Goal: Answer question/provide support: Answer question/provide support

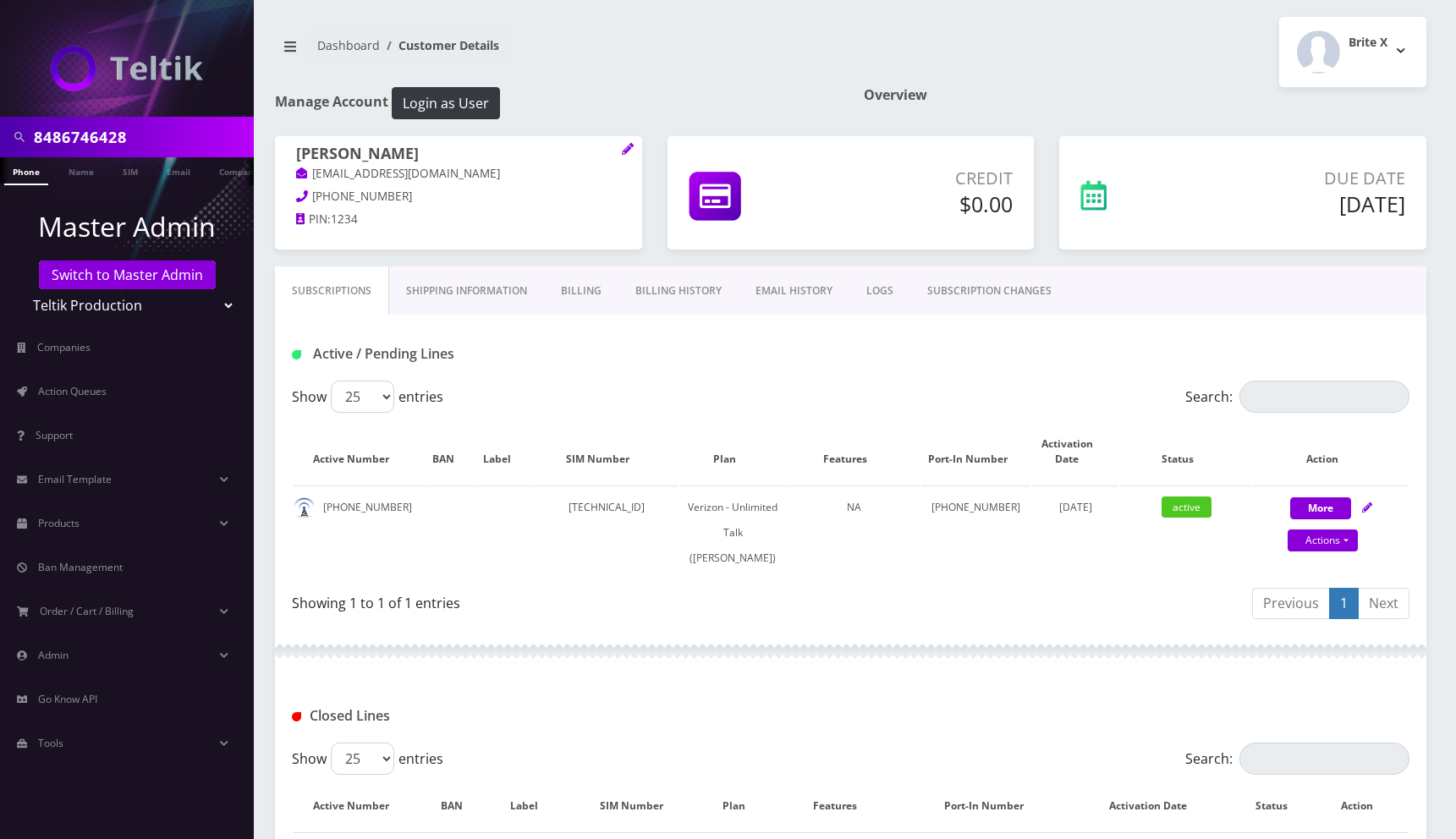
click at [176, 138] on input "8486746428" at bounding box center [141, 137] width 216 height 32
click at [176, 139] on input "8486746428" at bounding box center [141, 137] width 216 height 32
paste input "3662426"
type input "8483662426"
click at [37, 171] on link "Phone" at bounding box center [26, 171] width 44 height 28
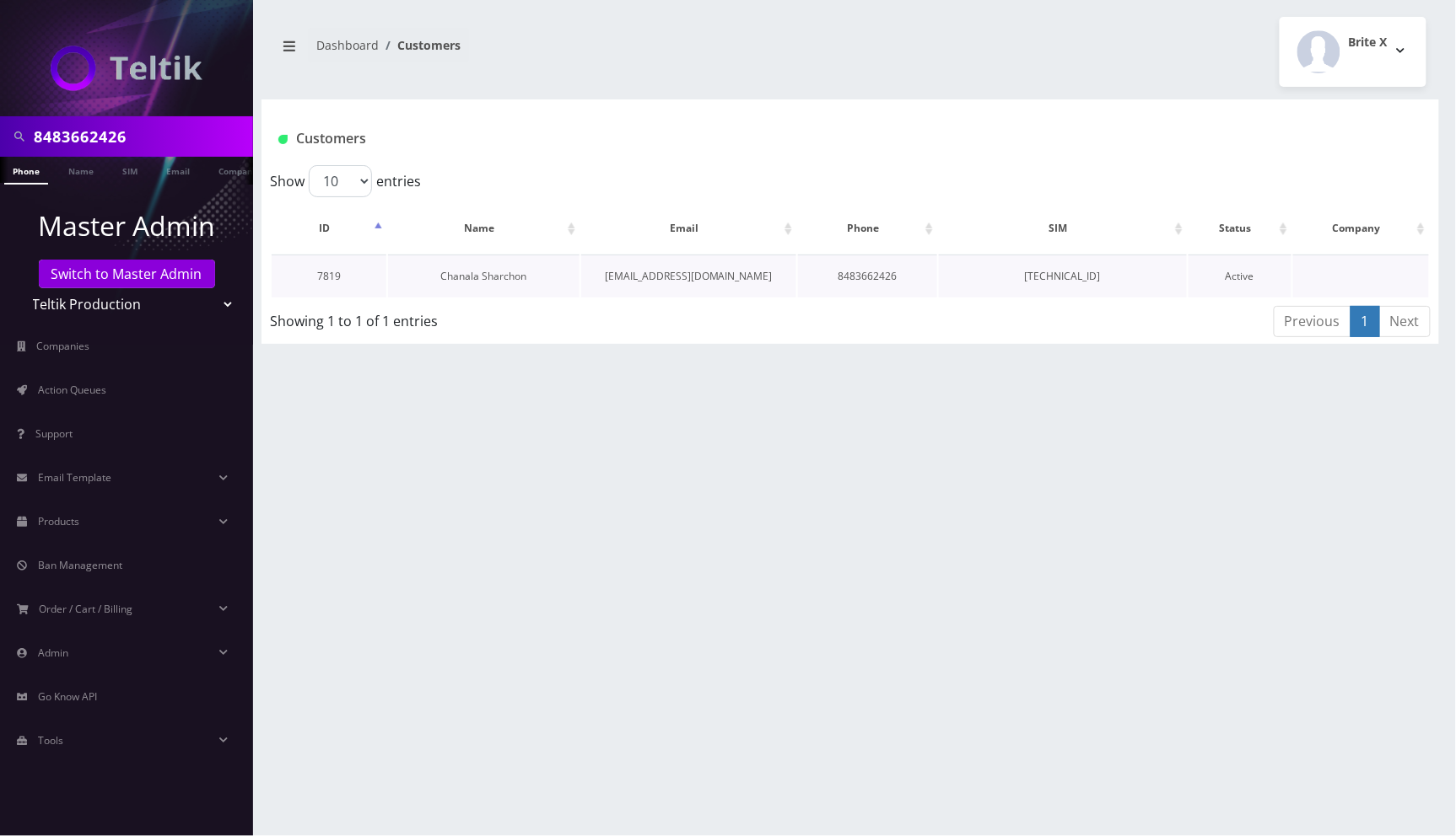
click at [514, 275] on link "Chanala Sharchon" at bounding box center [484, 276] width 86 height 15
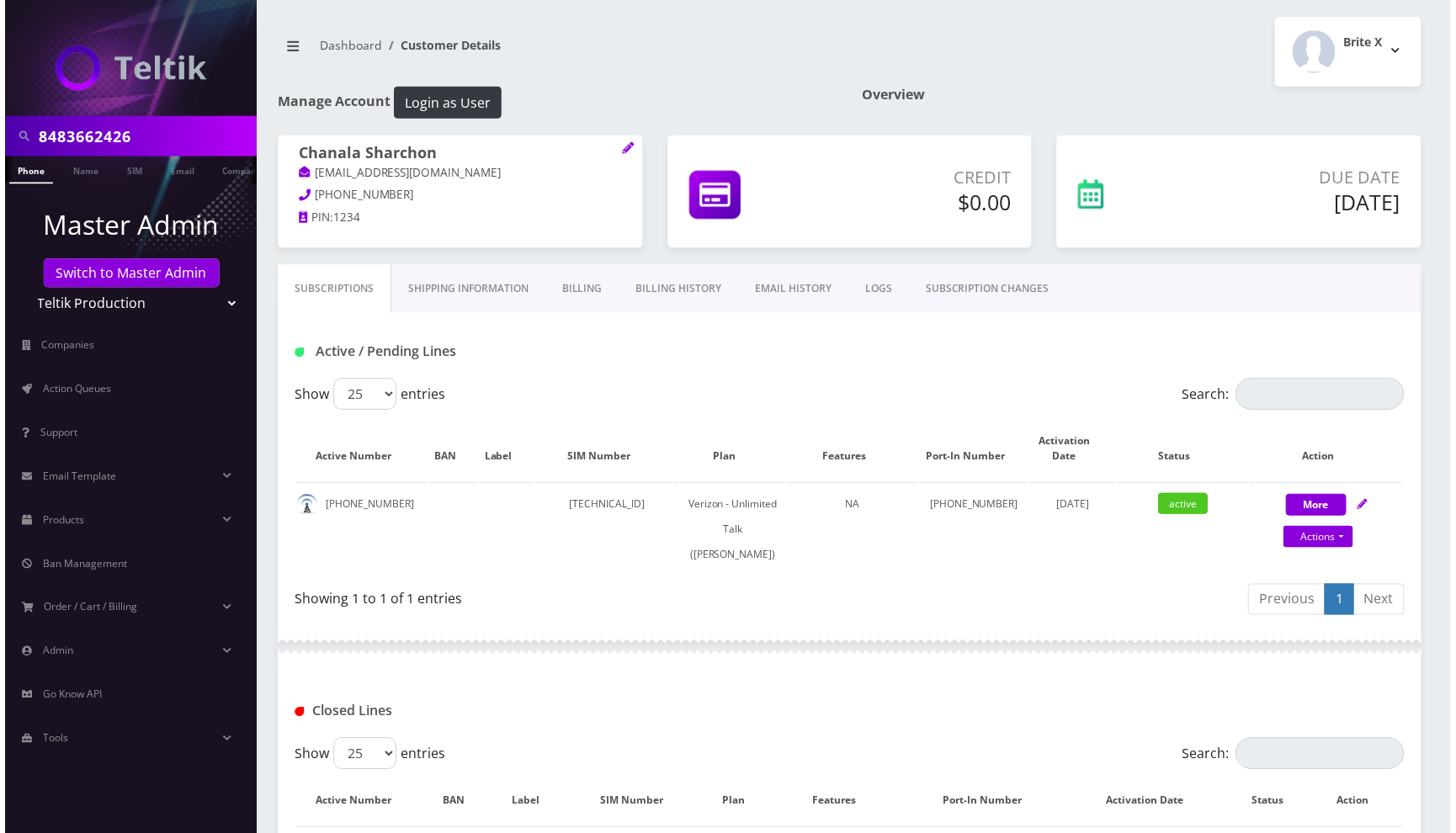
scroll to position [182, 0]
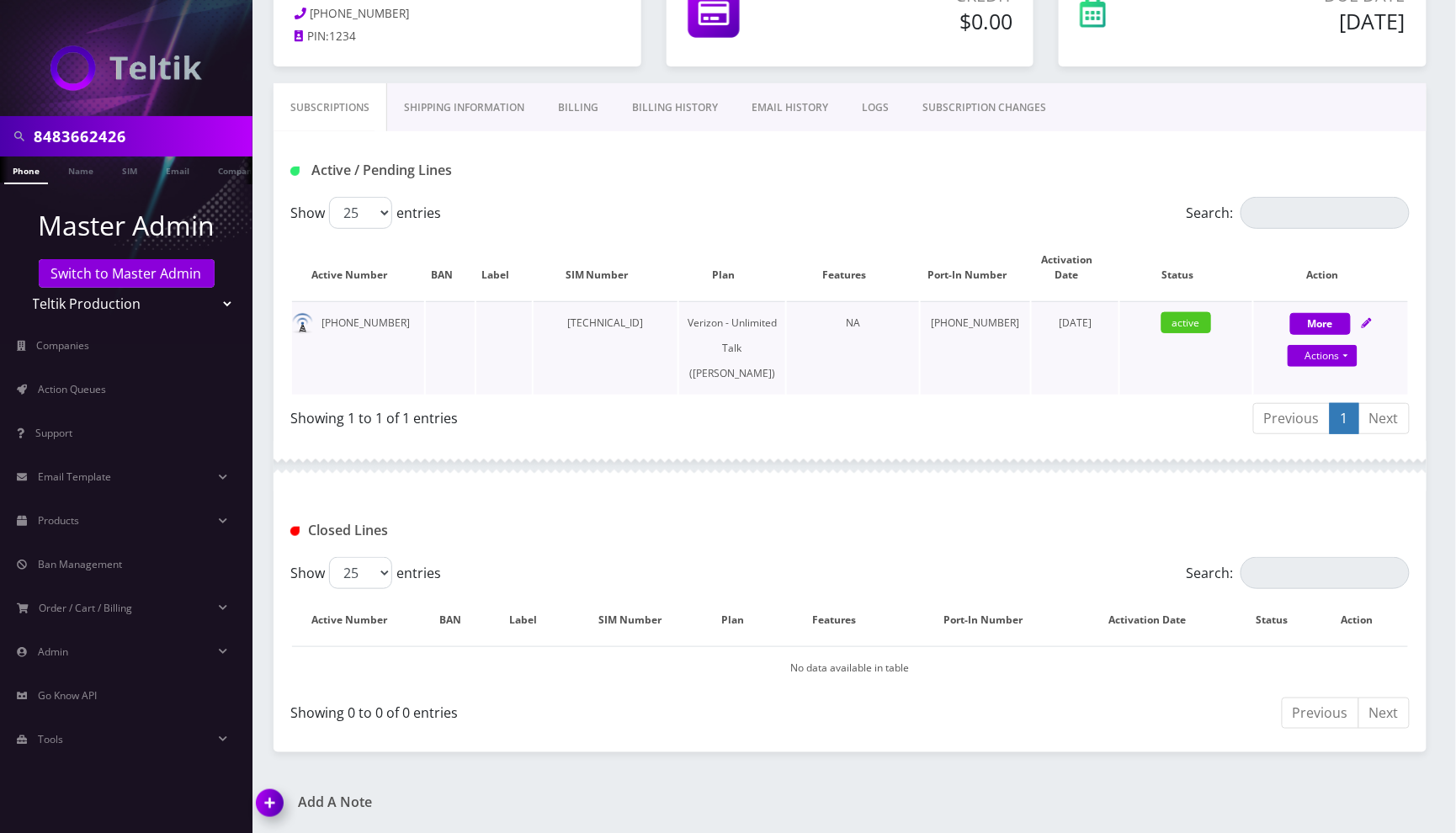
drag, startPoint x: 697, startPoint y: 318, endPoint x: 573, endPoint y: 323, distance: 124.1
click at [573, 323] on td "[TECHNICAL_ID]" at bounding box center [606, 348] width 144 height 93
copy td "[TECHNICAL_ID]"
click at [277, 800] on img at bounding box center [273, 809] width 50 height 50
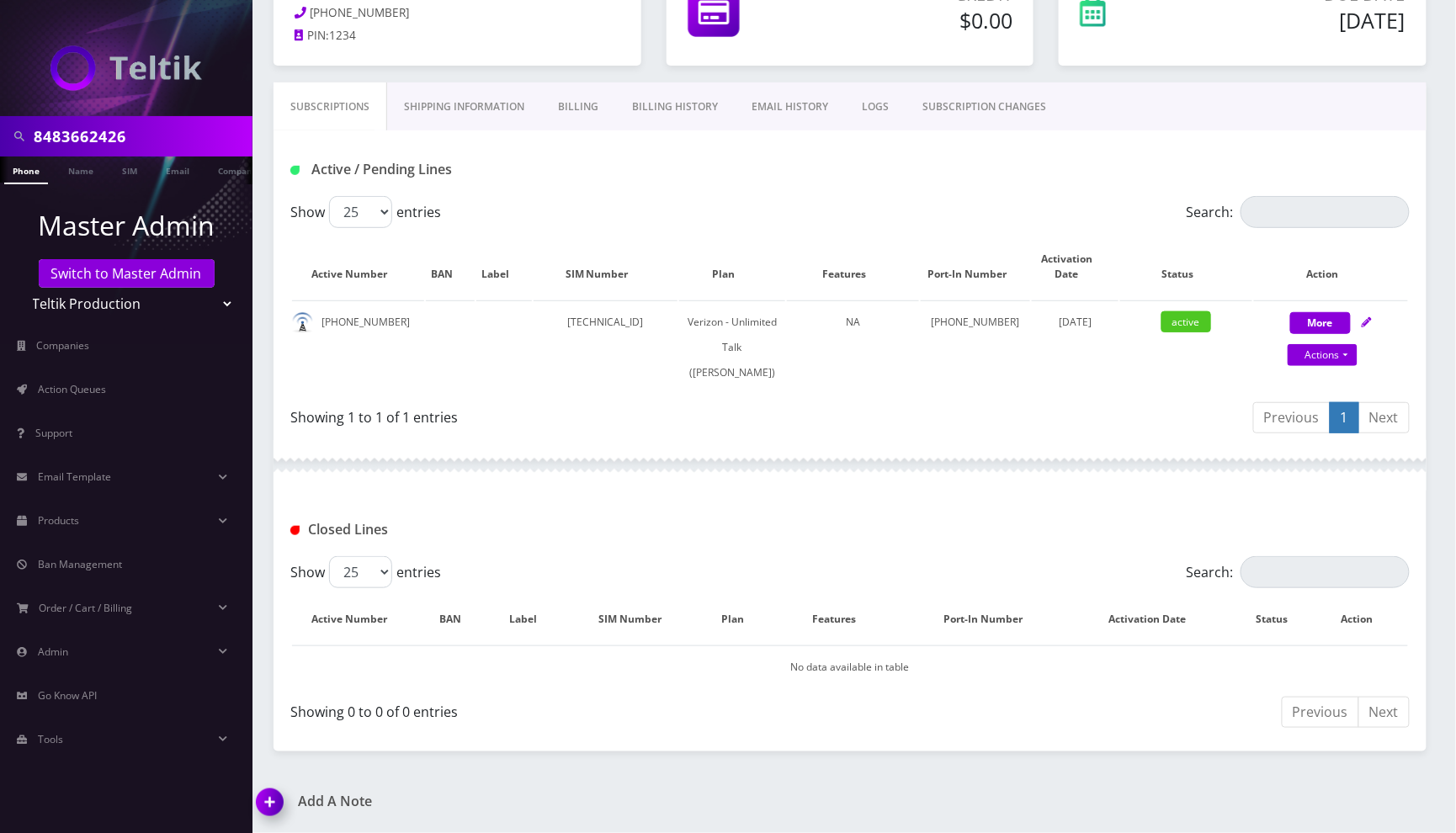
scroll to position [279, 0]
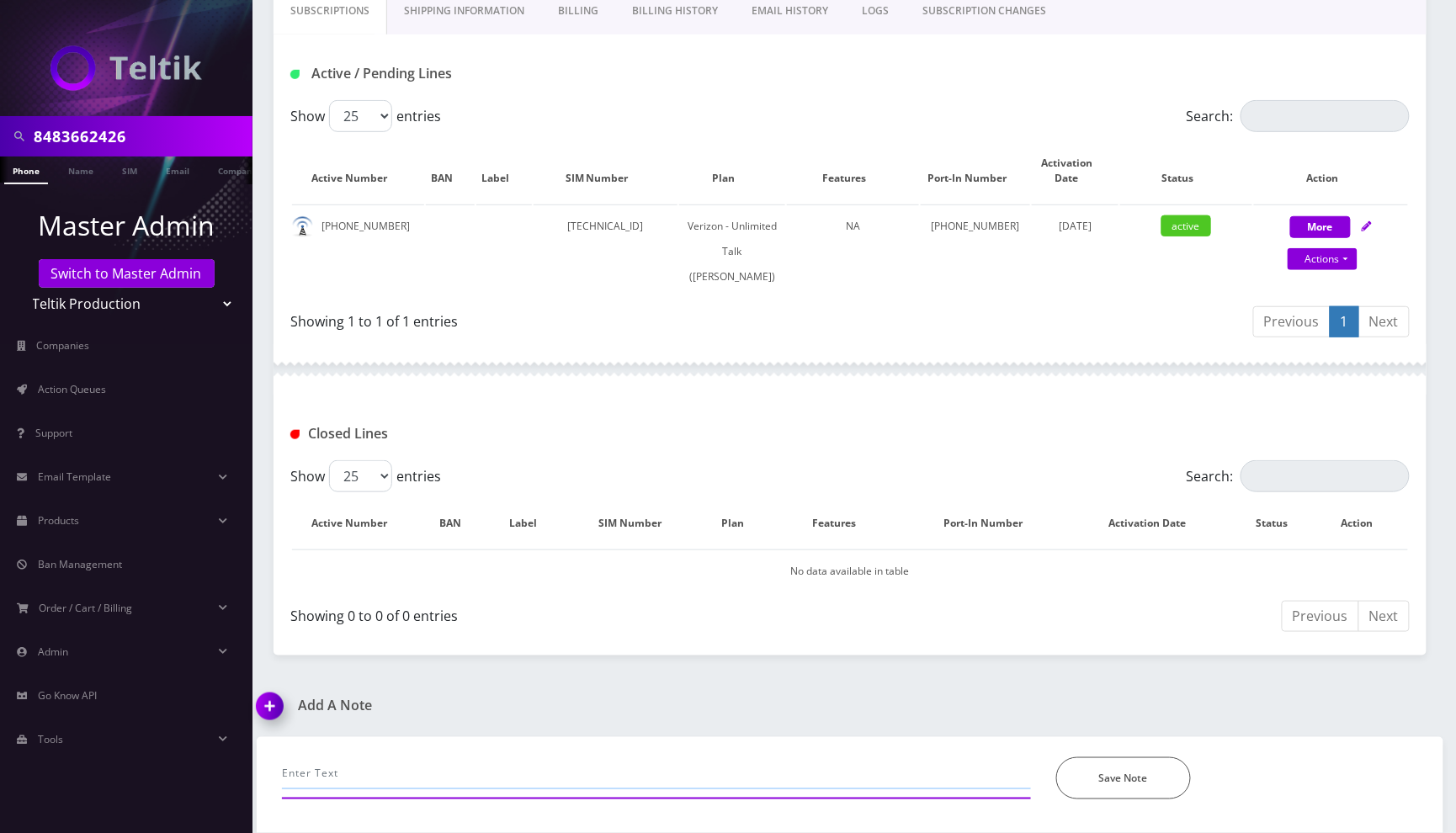
click at [388, 770] on input "text" at bounding box center [656, 773] width 750 height 32
type input "call-SIM locked up, unable to put the code. advised to call the ani choma store…"
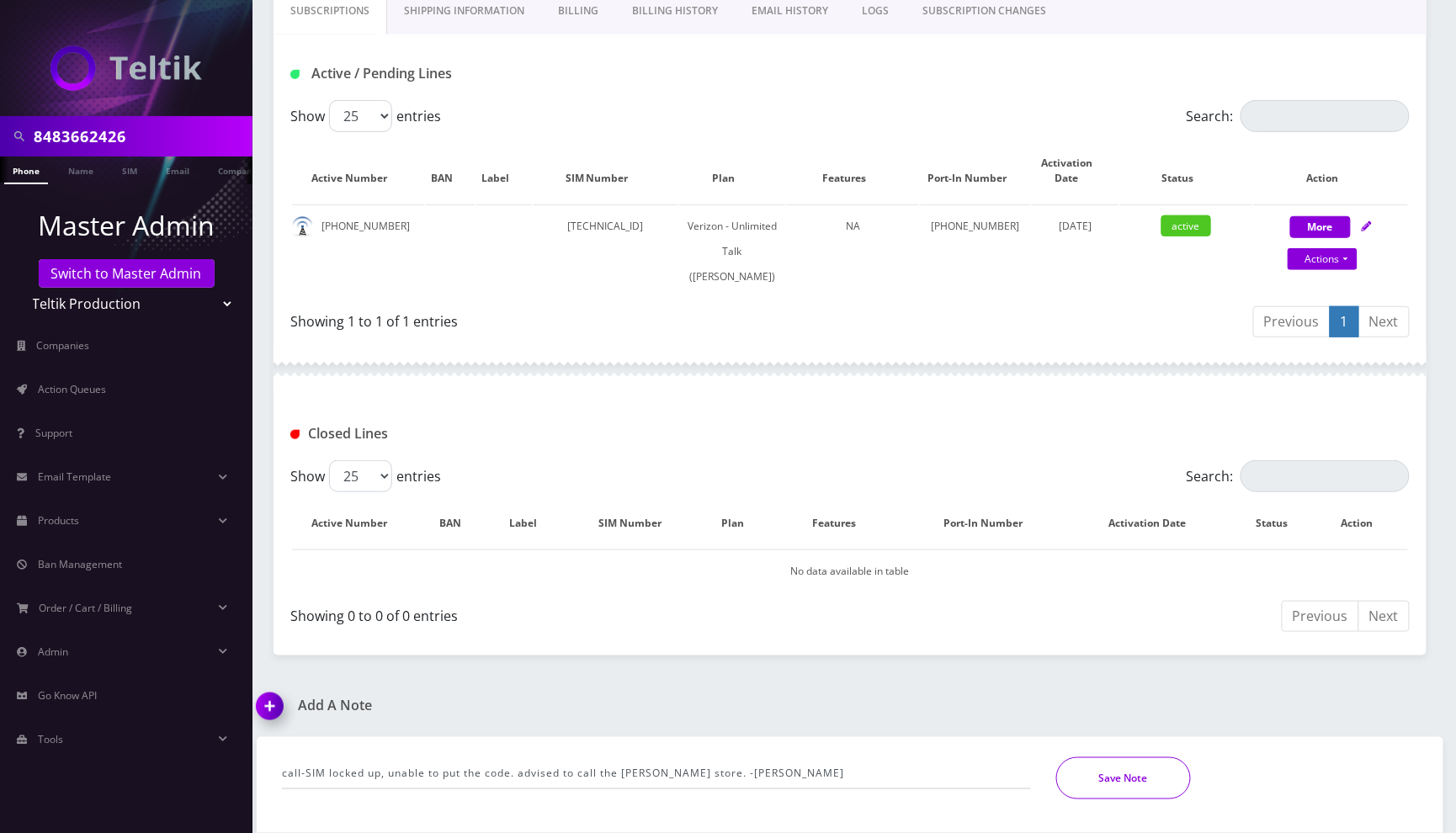
drag, startPoint x: 1142, startPoint y: 774, endPoint x: 1049, endPoint y: 762, distance: 93.8
click at [1140, 774] on button "Save Note" at bounding box center [1123, 778] width 134 height 42
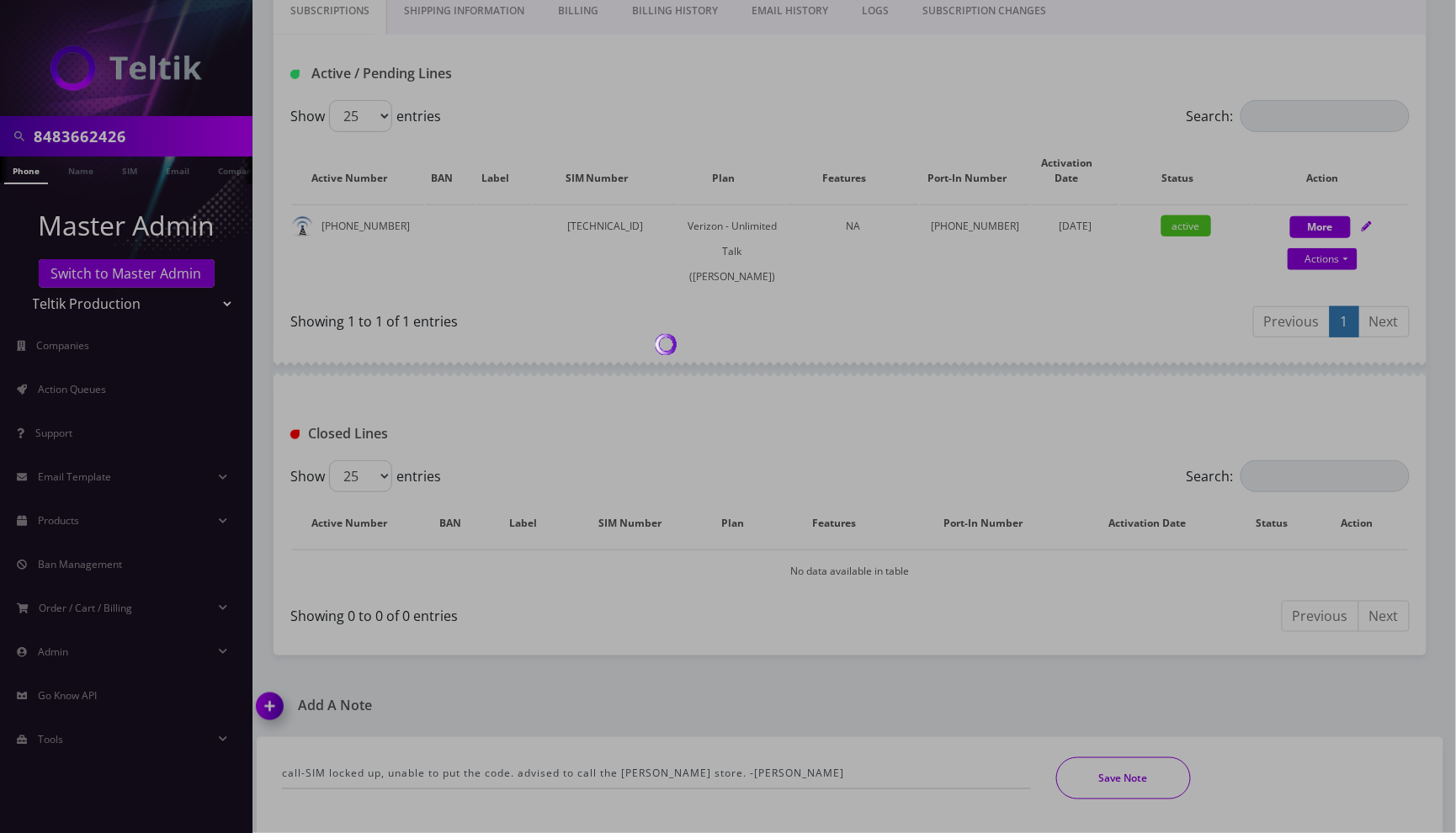
scroll to position [0, 0]
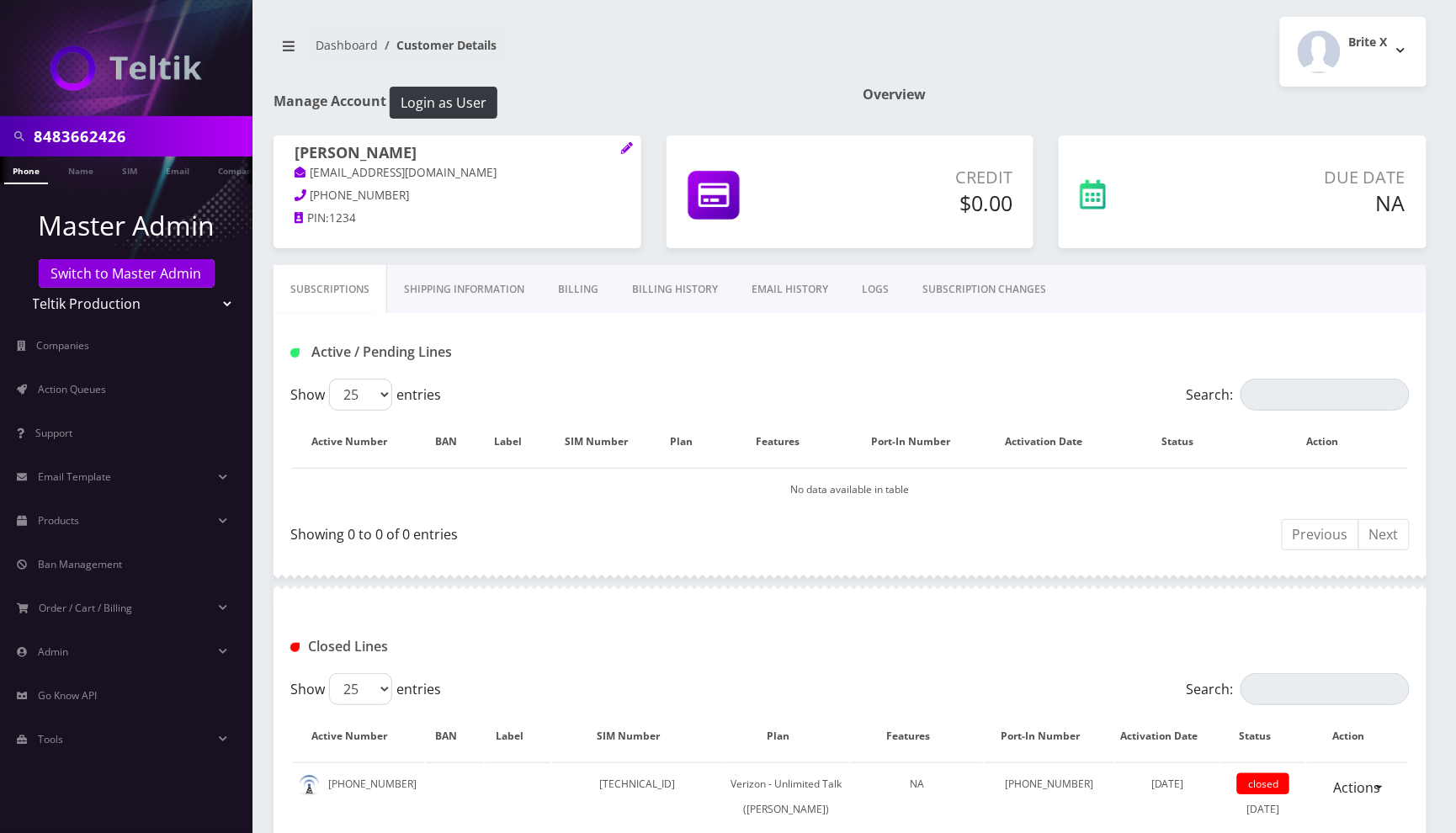
scroll to position [328, 0]
